Goal: Information Seeking & Learning: Find specific page/section

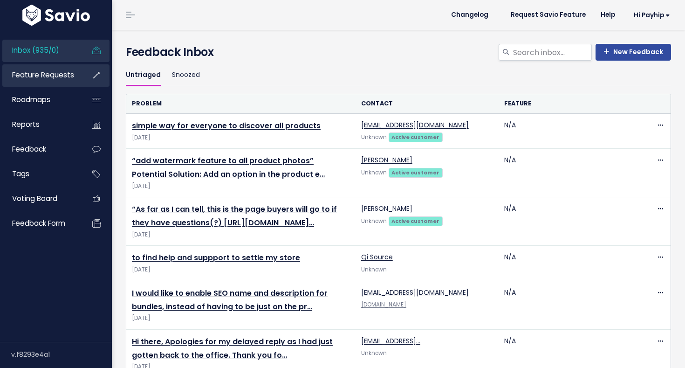
click at [47, 77] on span "Feature Requests" at bounding box center [43, 75] width 62 height 10
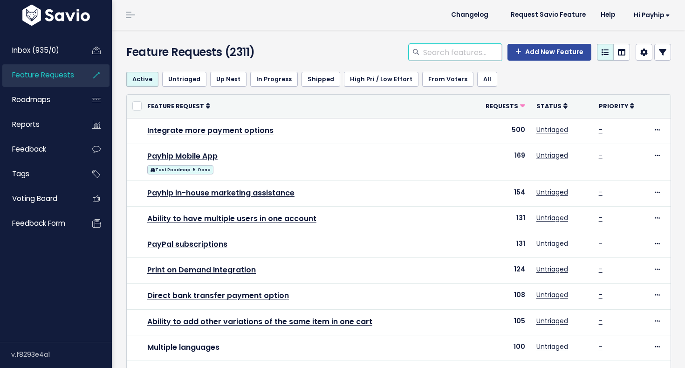
click at [447, 51] on input "search" at bounding box center [462, 52] width 80 height 17
type input "intake"
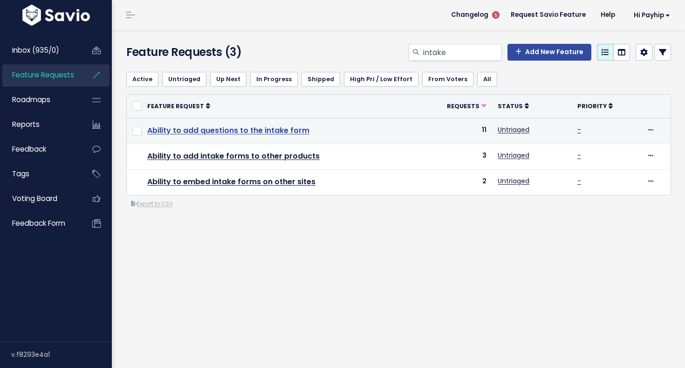
click at [264, 131] on link "Ability to add questions to the intake form" at bounding box center [228, 130] width 162 height 11
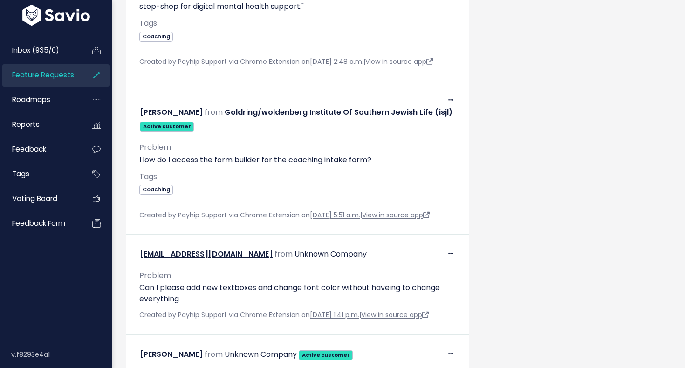
scroll to position [595, 0]
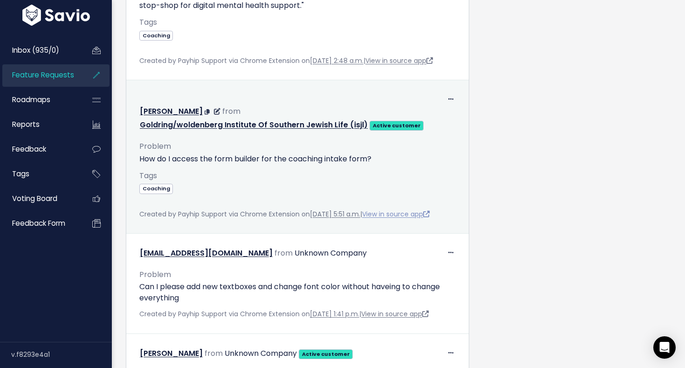
click at [412, 219] on link "View in source app" at bounding box center [396, 213] width 68 height 9
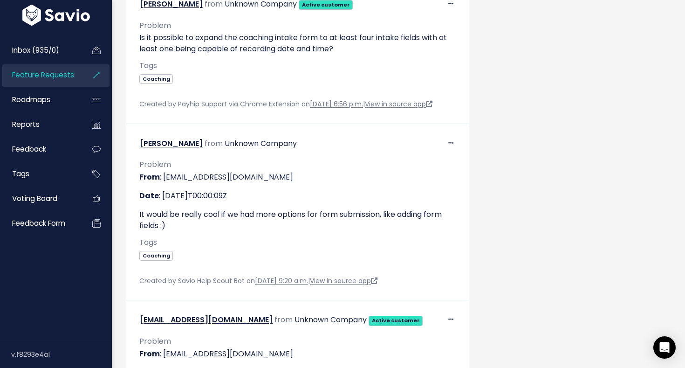
scroll to position [1349, 0]
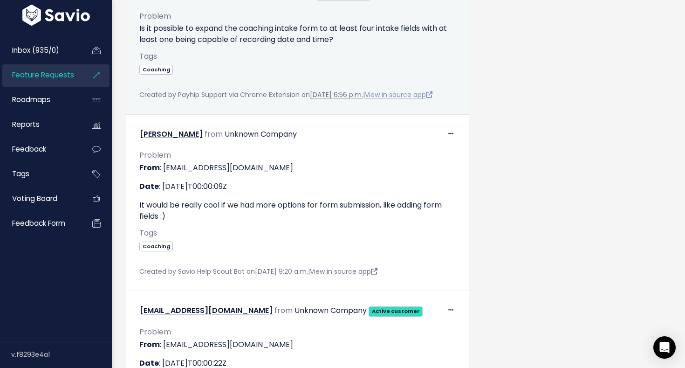
click at [401, 99] on link "View in source app" at bounding box center [399, 94] width 68 height 9
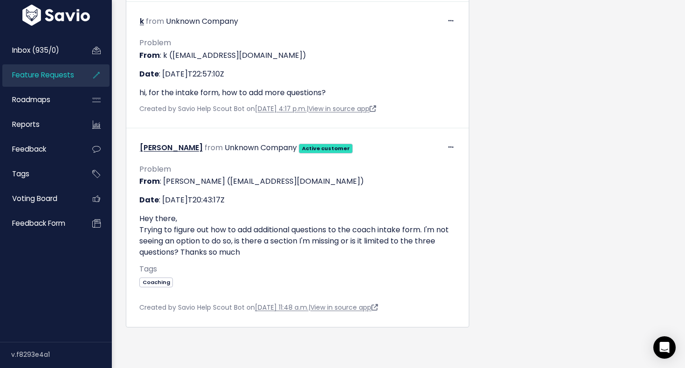
scroll to position [1828, 0]
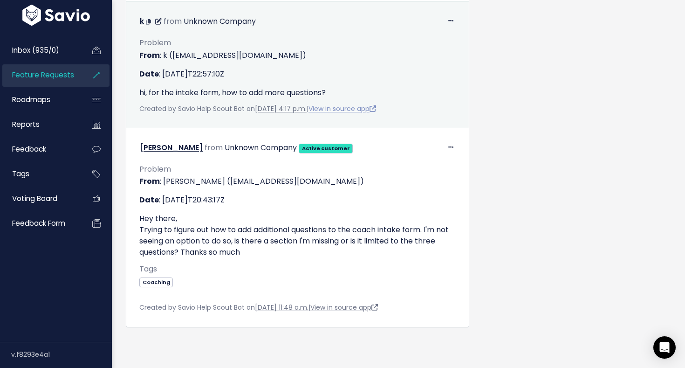
click at [371, 113] on link "View in source app" at bounding box center [343, 108] width 68 height 9
